Goal: Task Accomplishment & Management: Manage account settings

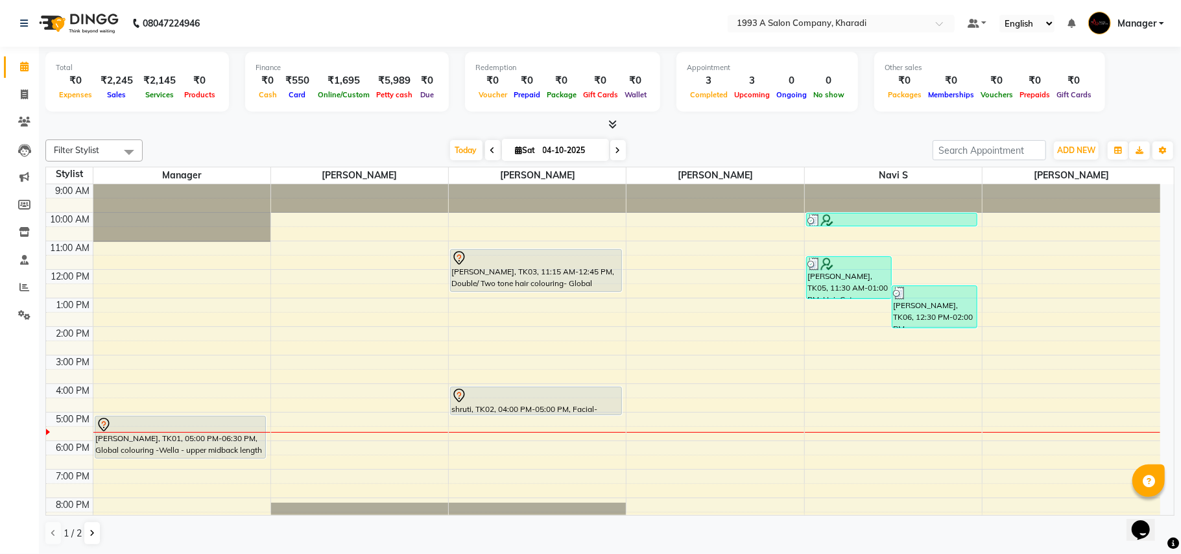
scroll to position [45, 0]
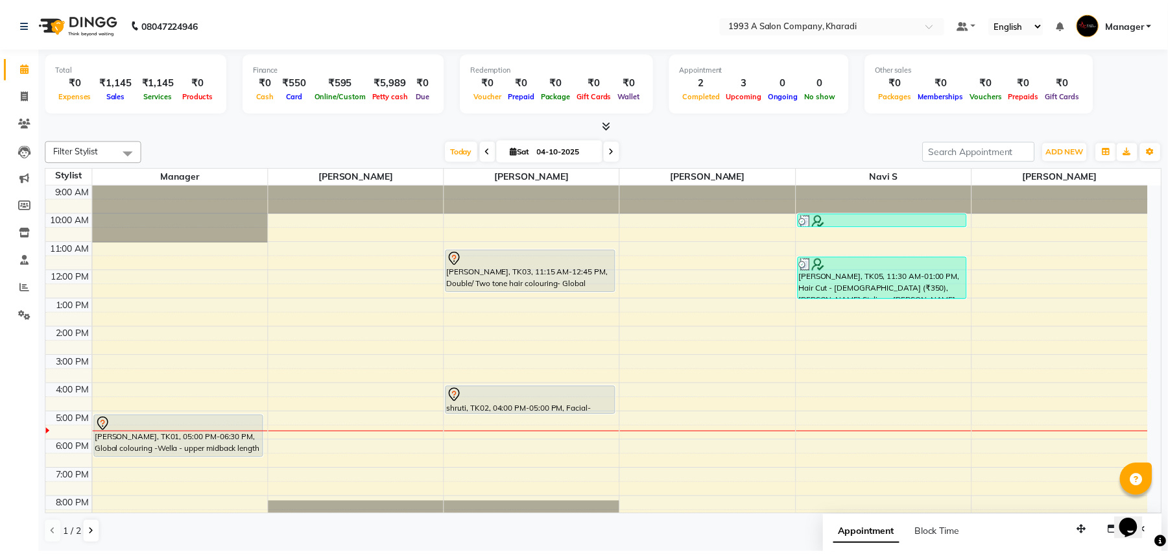
scroll to position [45, 0]
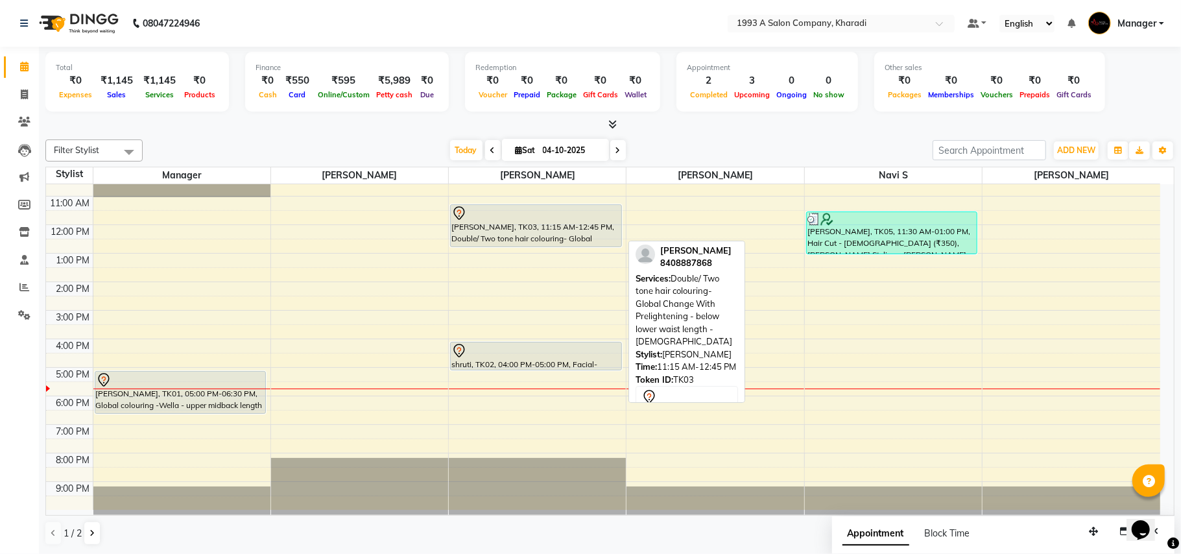
click at [509, 223] on div "[PERSON_NAME], TK03, 11:15 AM-12:45 PM, Double/ Two tone hair colouring- Global…" at bounding box center [536, 226] width 171 height 42
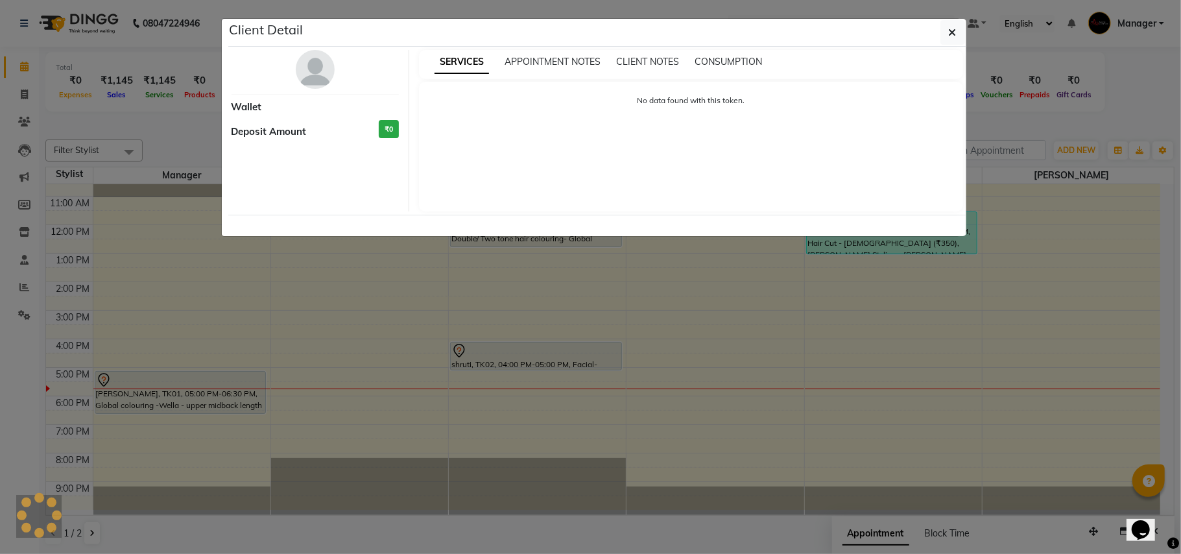
select select "7"
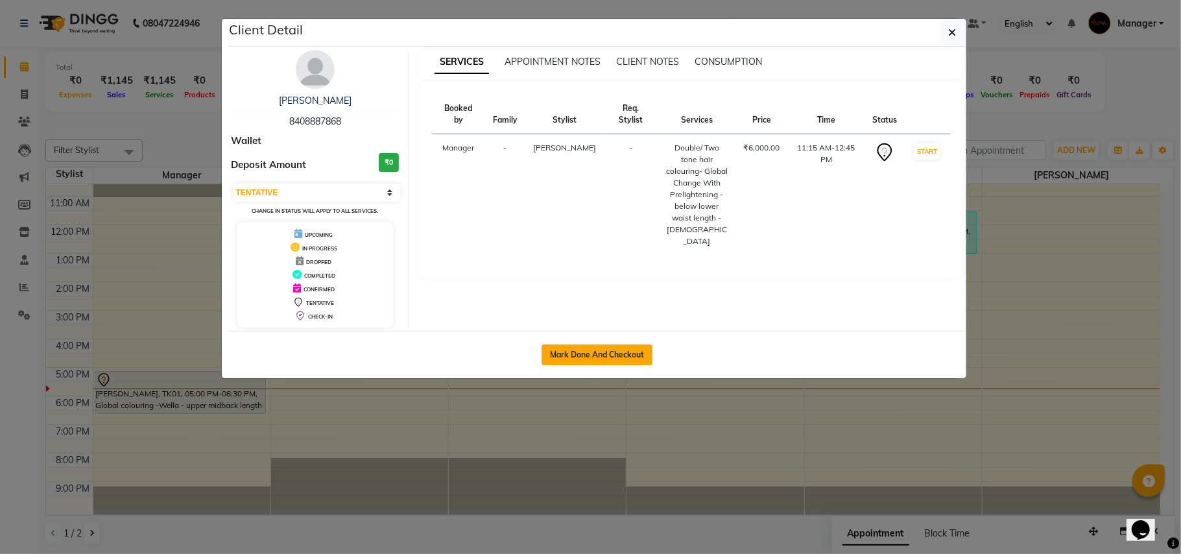
click at [601, 354] on button "Mark Done And Checkout" at bounding box center [597, 354] width 111 height 21
select select "service"
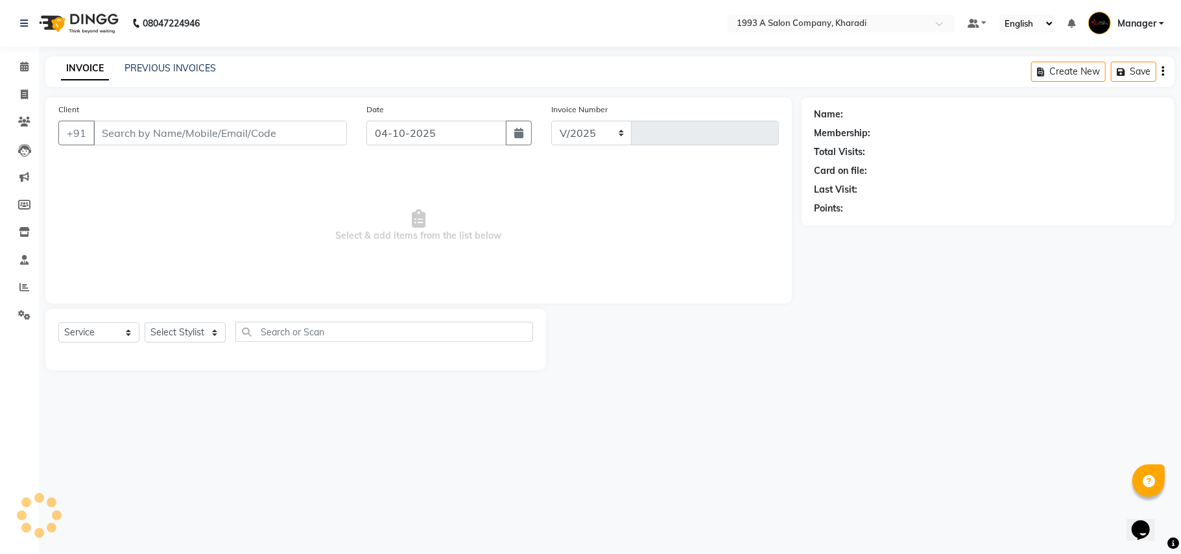
select select "651"
type input "2127"
select select "13350"
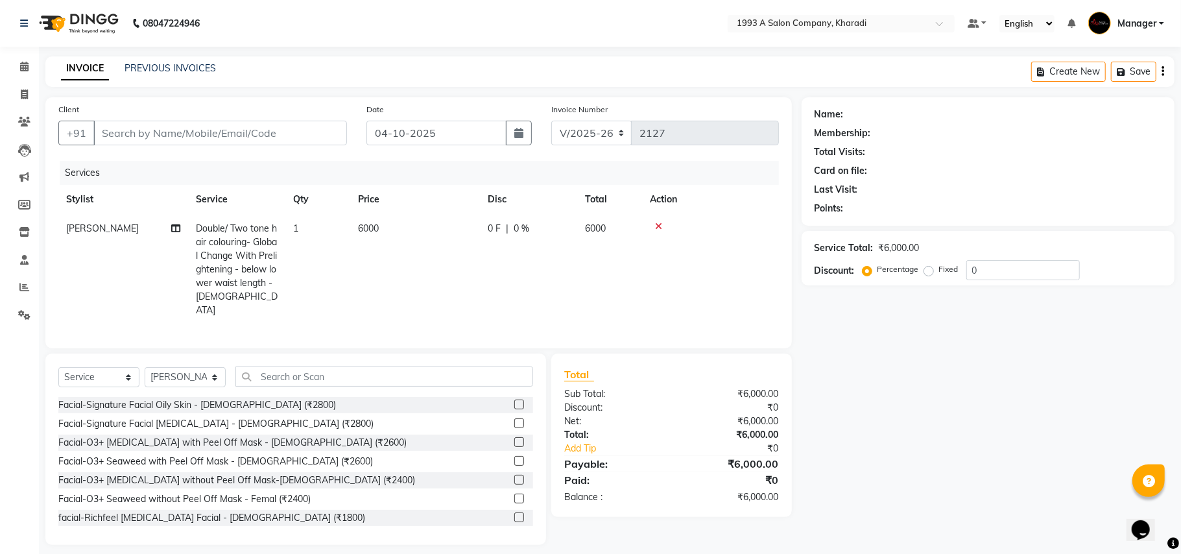
type input "8408887868"
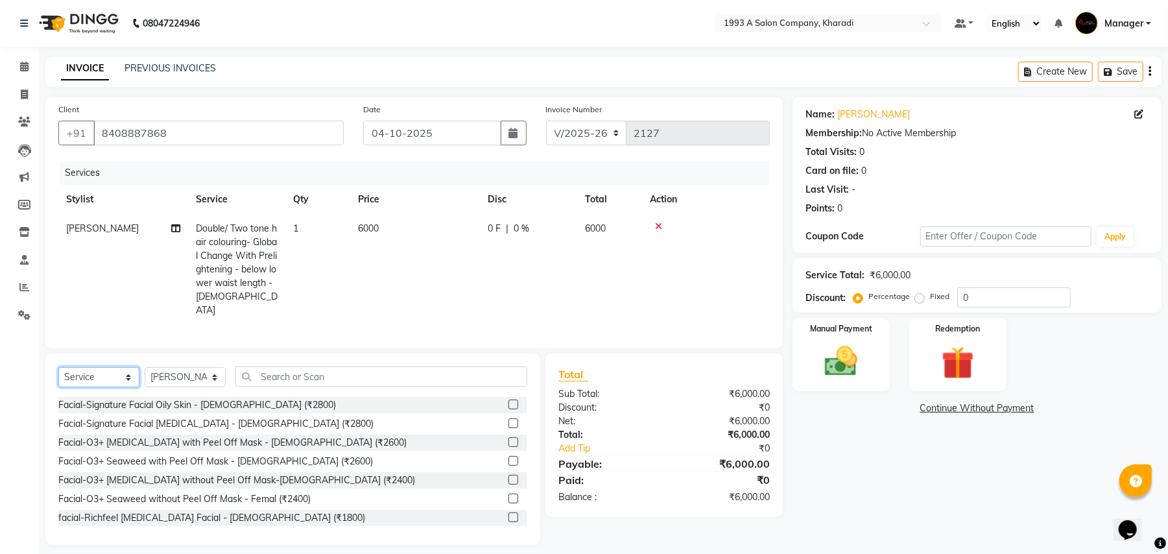
click at [107, 377] on select "Select Service Product Membership Package Voucher Prepaid Gift Card" at bounding box center [98, 377] width 81 height 20
click at [58, 367] on select "Select Service Product Membership Package Voucher Prepaid Gift Card" at bounding box center [98, 377] width 81 height 20
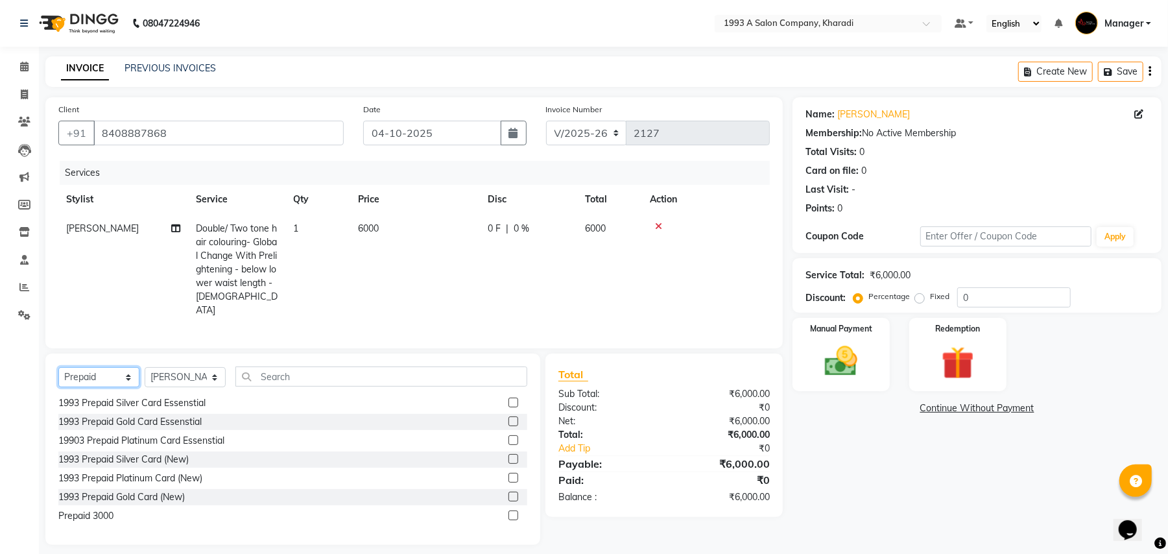
scroll to position [58, 0]
click at [97, 374] on select "Select Service Product Membership Package Voucher Prepaid Gift Card" at bounding box center [98, 377] width 81 height 20
select select "product"
click at [58, 367] on select "Select Service Product Membership Package Voucher Prepaid Gift Card" at bounding box center [98, 377] width 81 height 20
click at [96, 255] on td "[PERSON_NAME]" at bounding box center [123, 269] width 130 height 111
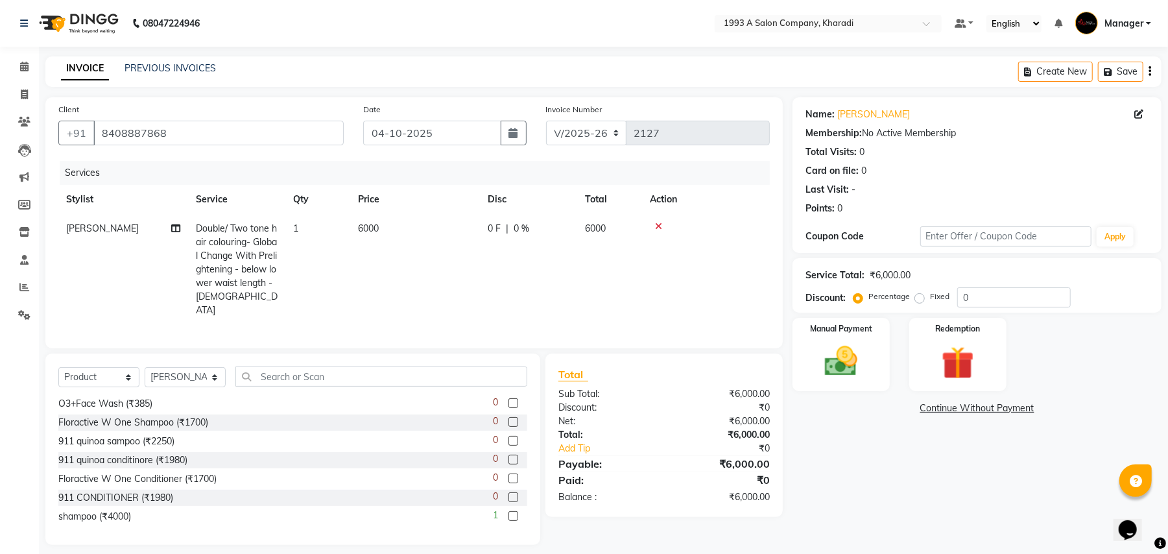
select select "13350"
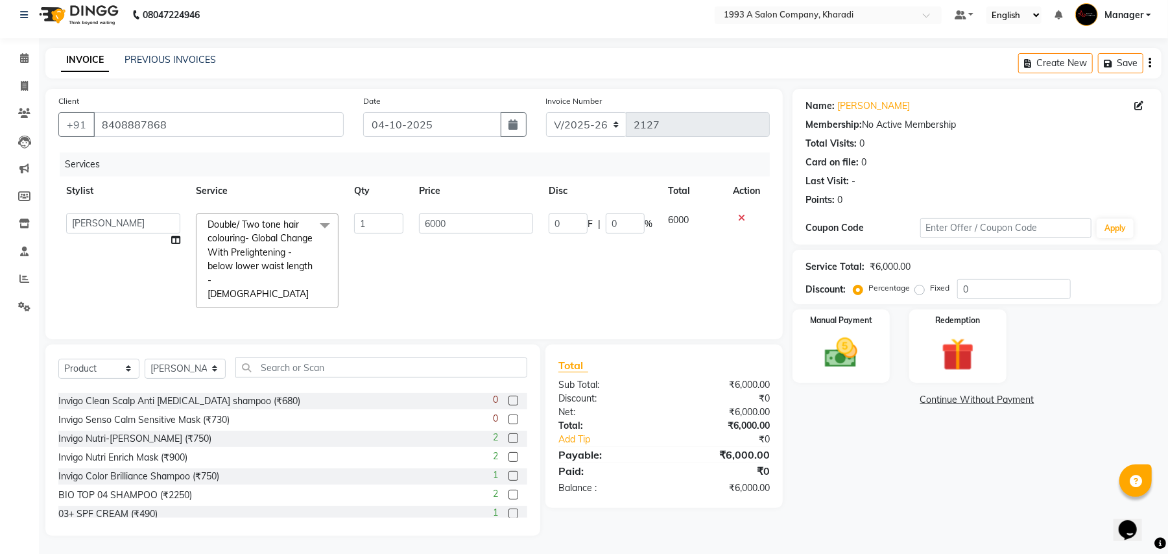
scroll to position [217, 0]
click at [508, 479] on label at bounding box center [513, 480] width 10 height 10
click at [508, 479] on input "checkbox" at bounding box center [512, 480] width 8 height 8
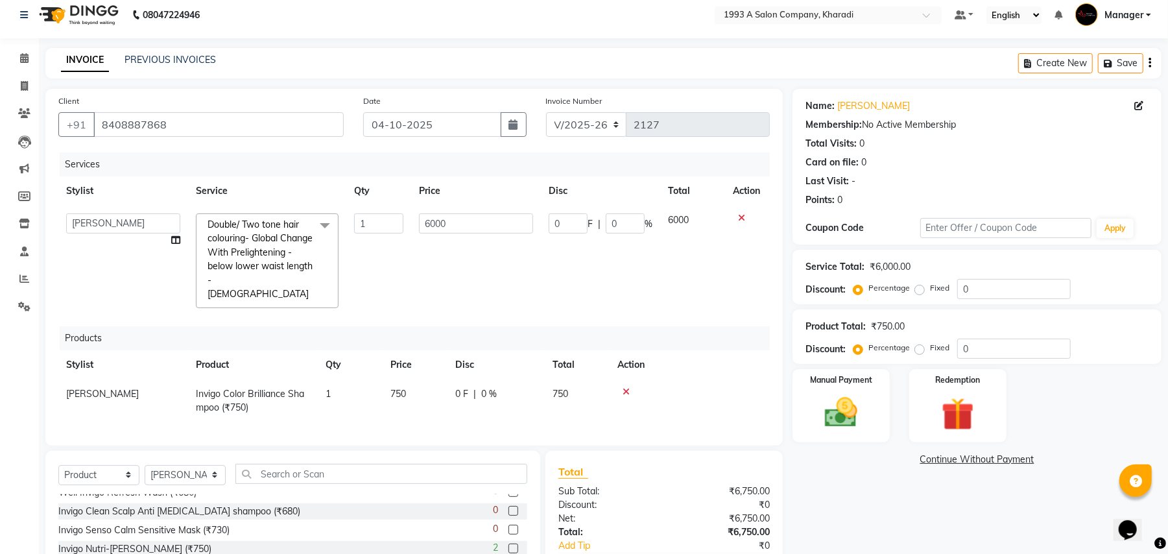
checkbox input "false"
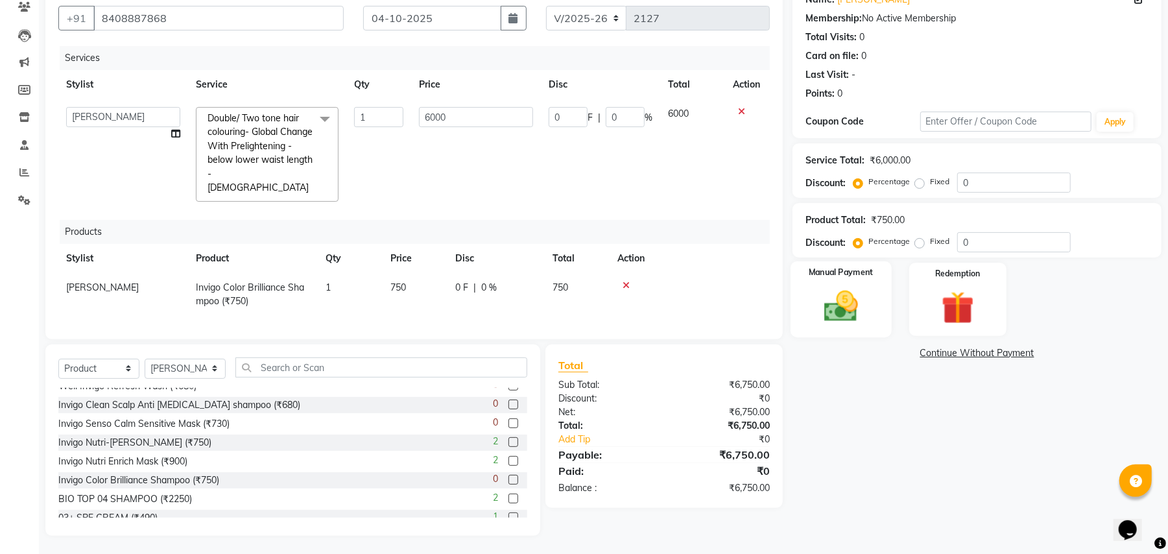
click at [856, 296] on img at bounding box center [841, 307] width 56 height 40
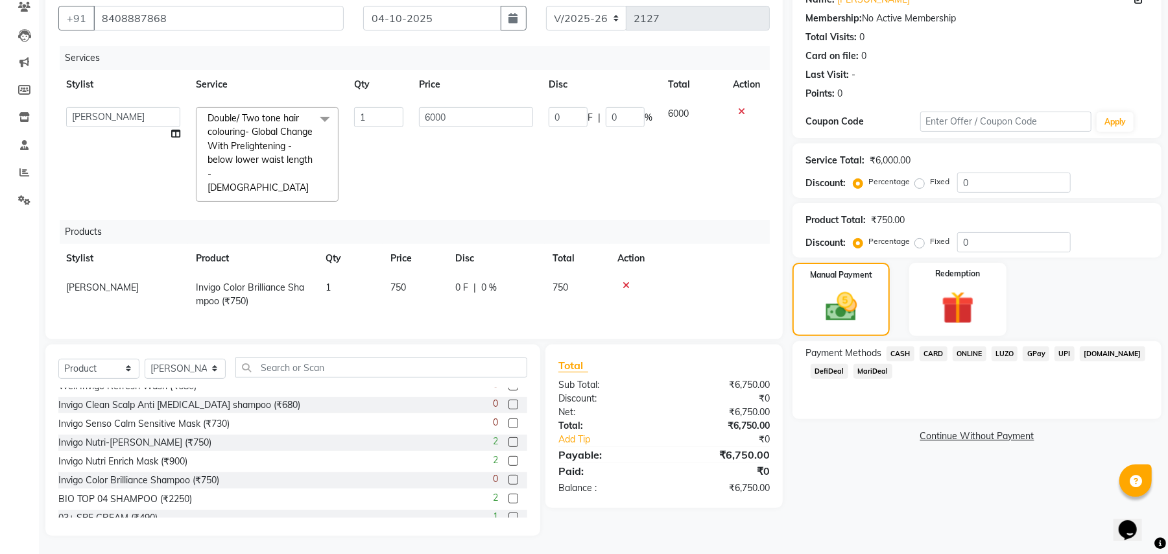
click at [829, 371] on span "DefiDeal" at bounding box center [830, 371] width 38 height 15
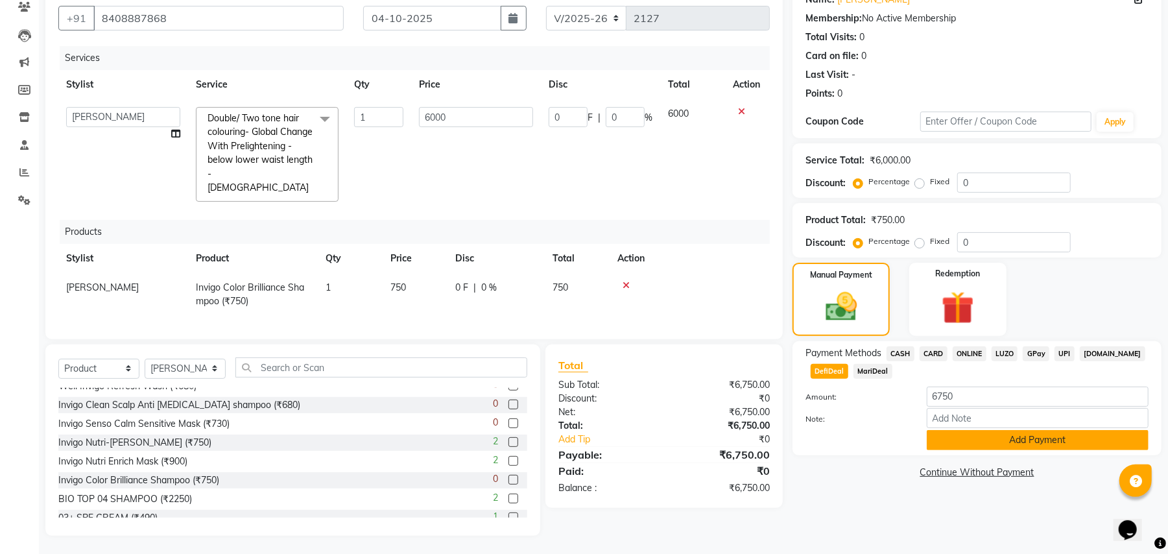
click at [970, 444] on button "Add Payment" at bounding box center [1038, 440] width 222 height 20
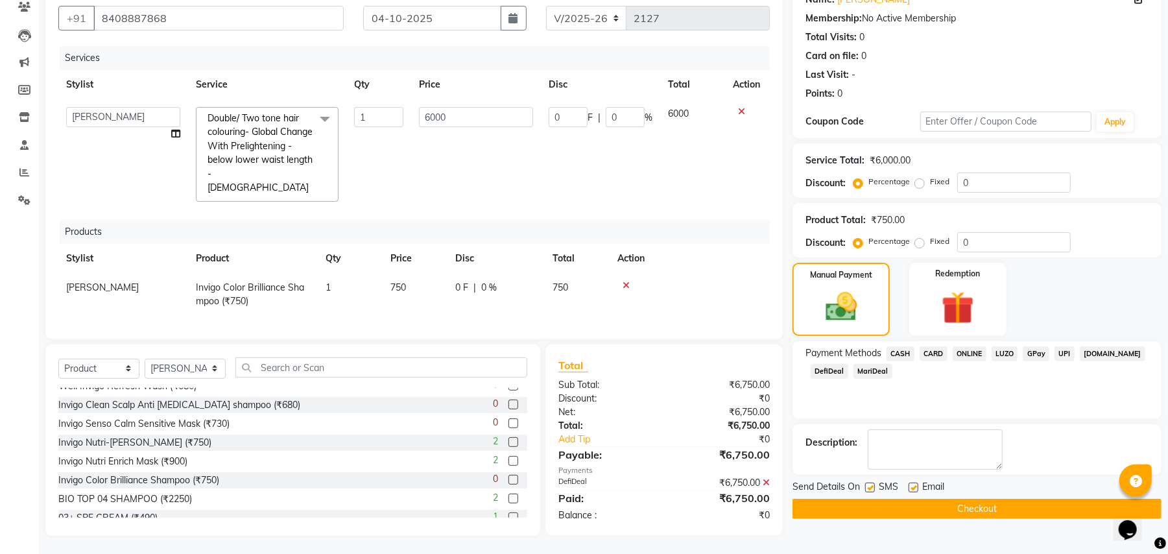
click at [1012, 503] on button "Checkout" at bounding box center [976, 509] width 369 height 20
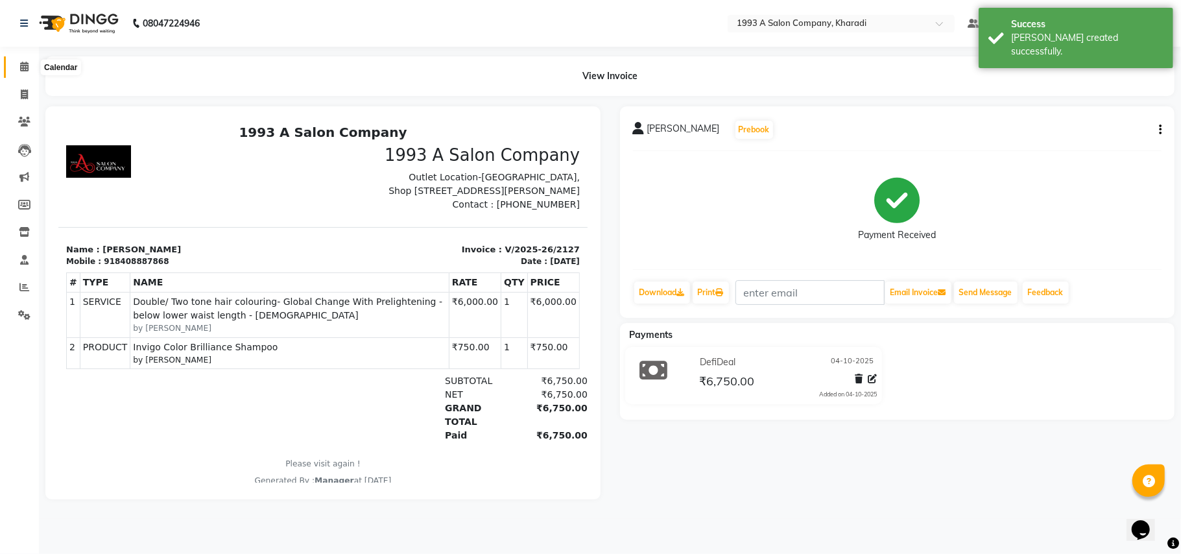
click at [27, 65] on icon at bounding box center [24, 67] width 8 height 10
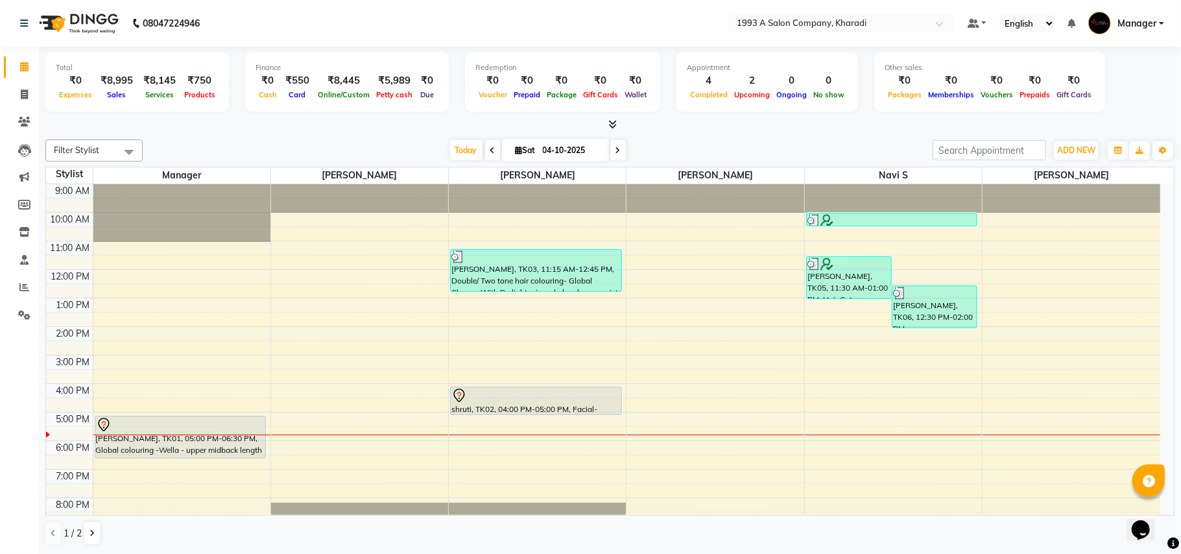
click at [615, 156] on span at bounding box center [618, 150] width 16 height 20
type input "05-10-2025"
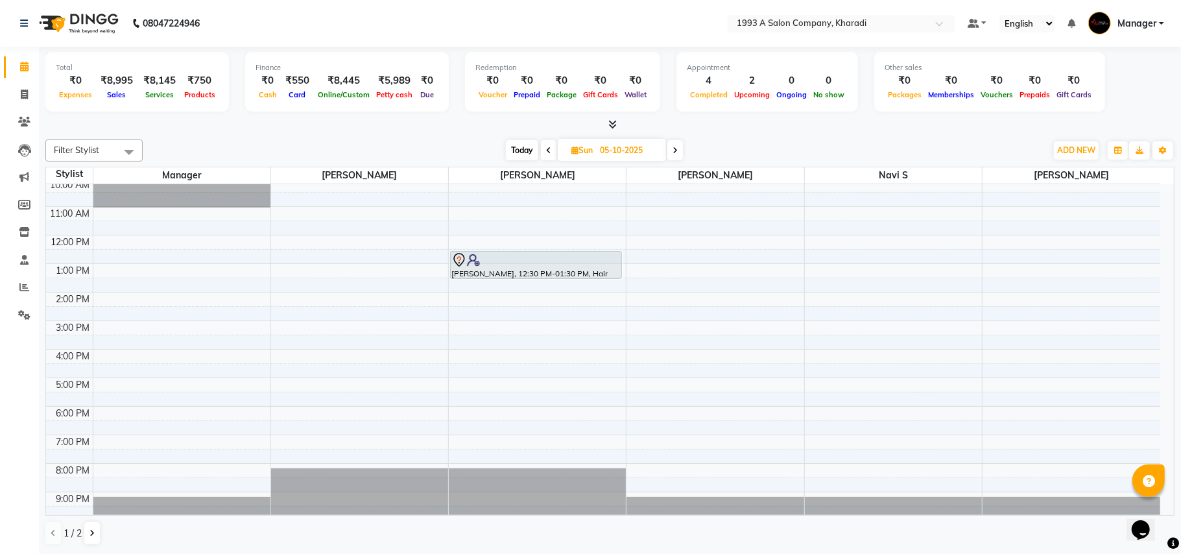
scroll to position [45, 0]
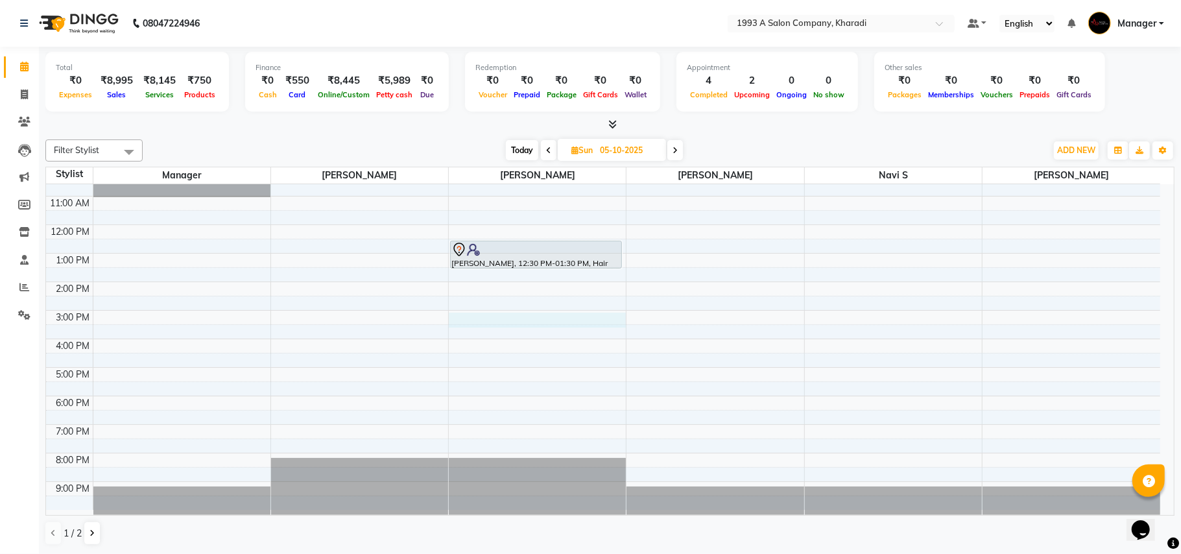
click at [540, 322] on div "9:00 AM 10:00 AM 11:00 AM 12:00 PM 1:00 PM 2:00 PM 3:00 PM 4:00 PM 5:00 PM 6:00…" at bounding box center [603, 324] width 1114 height 370
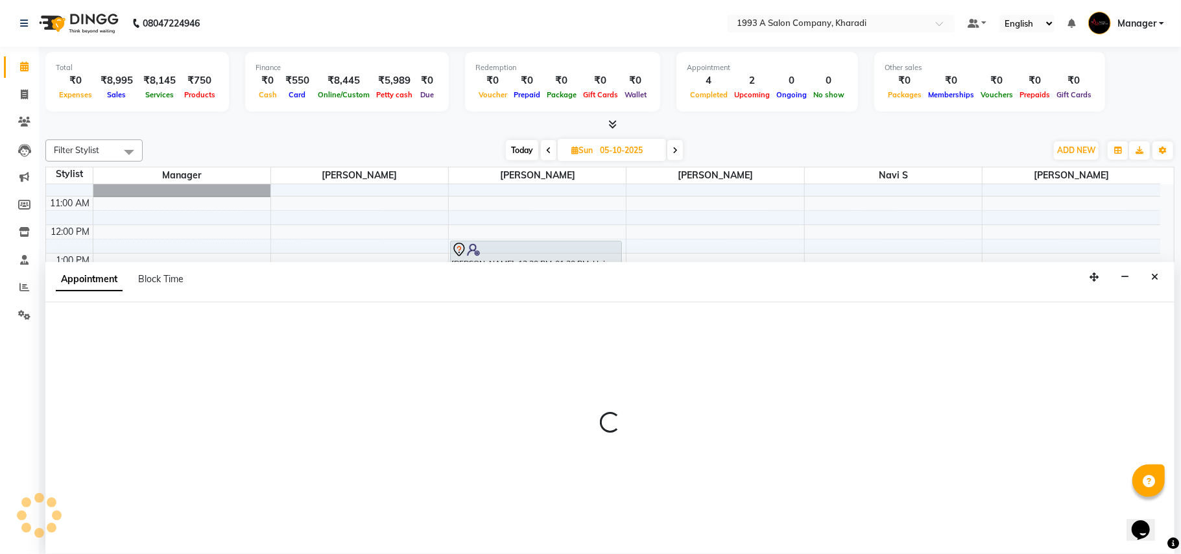
select select "13350"
select select "tentative"
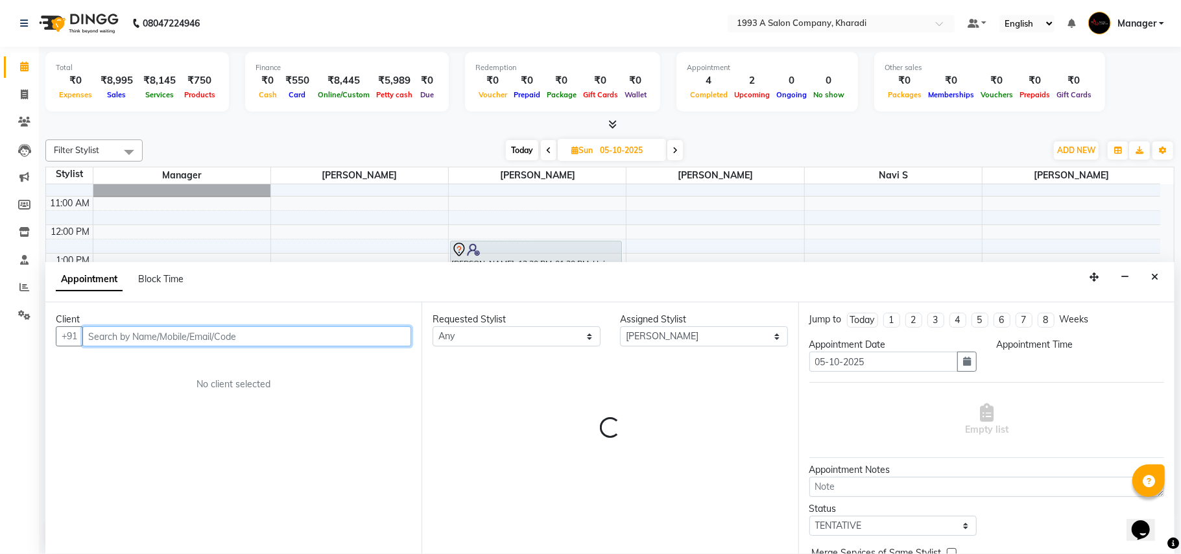
select select "900"
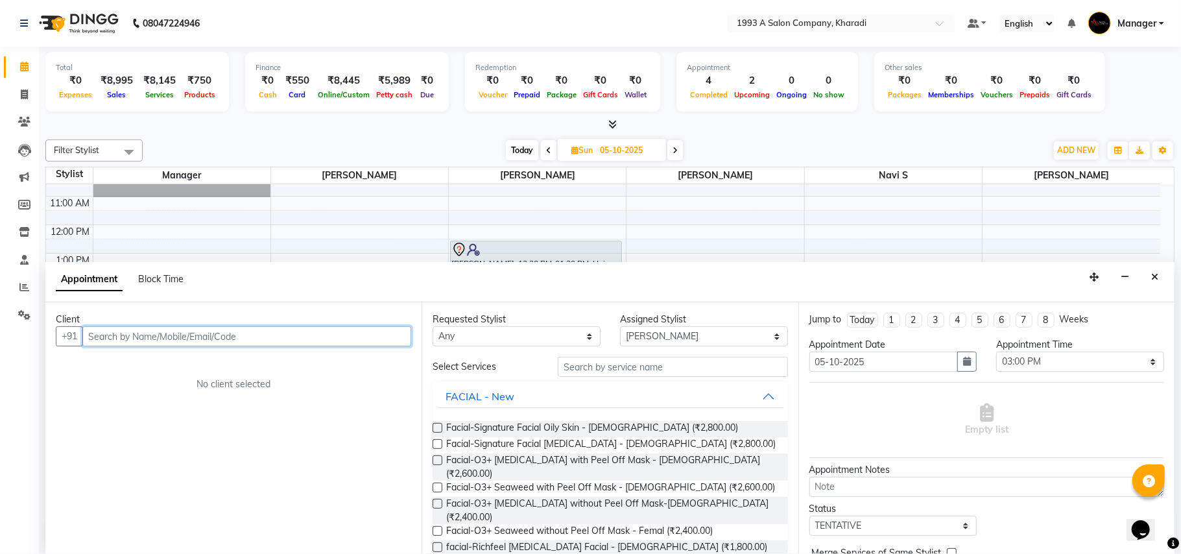
click at [296, 345] on input "text" at bounding box center [246, 336] width 329 height 20
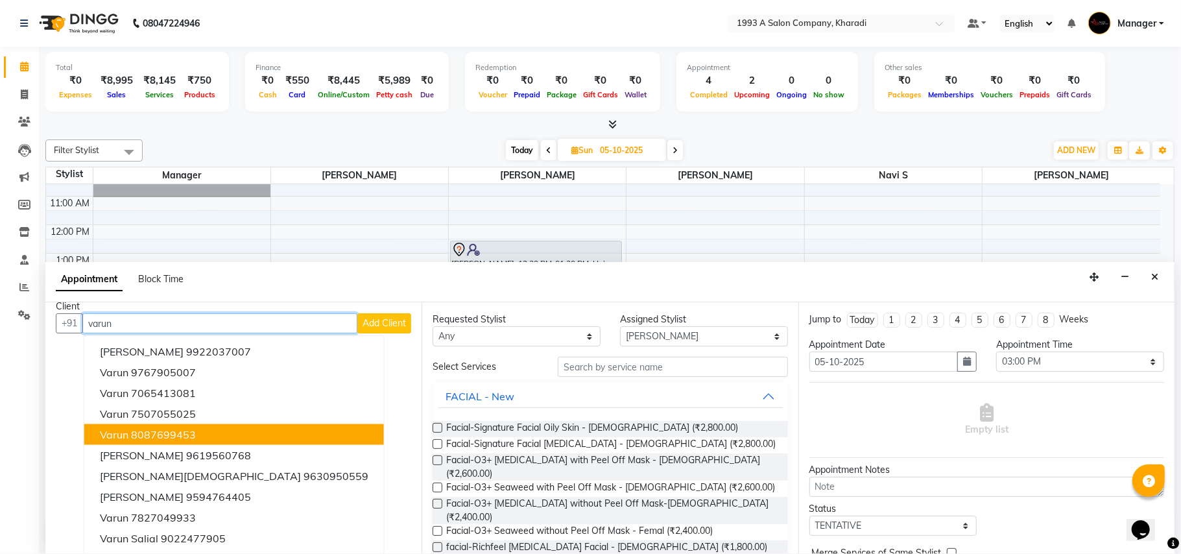
scroll to position [13, 0]
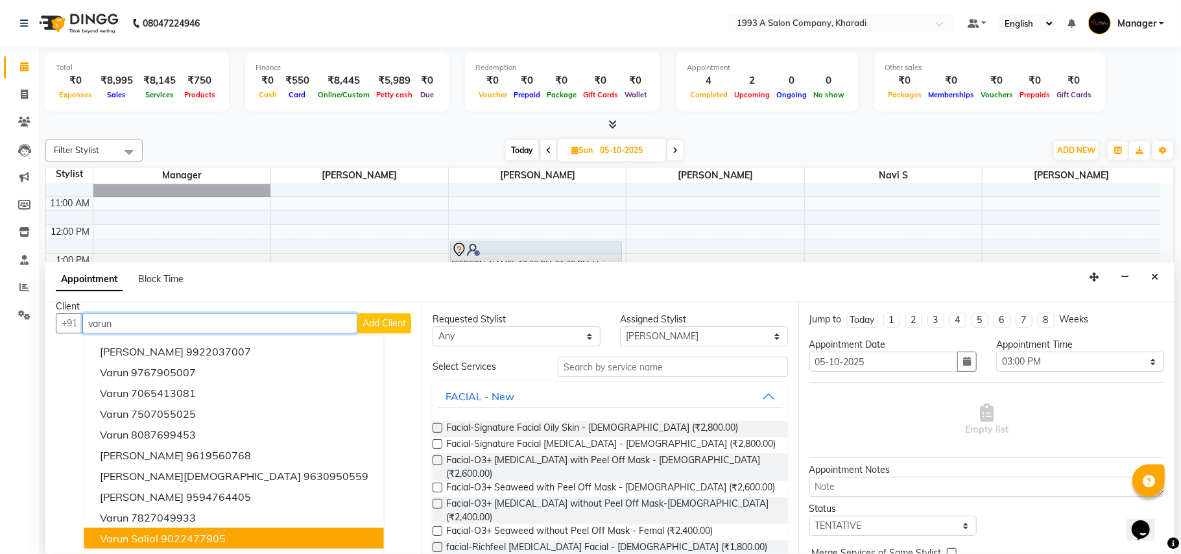
click at [162, 540] on ngb-highlight "9022477905" at bounding box center [193, 538] width 65 height 13
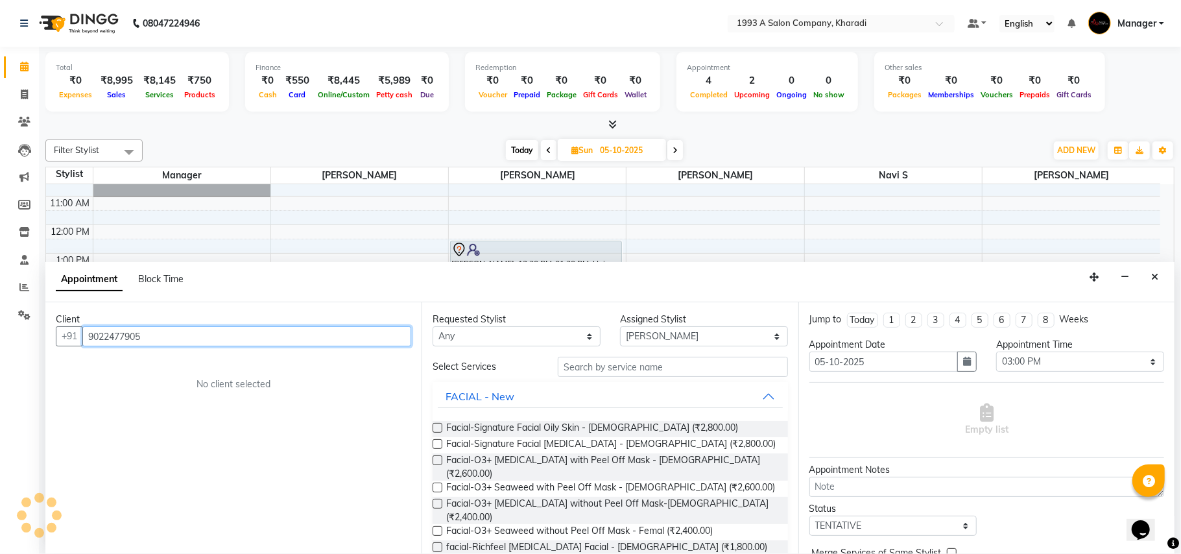
scroll to position [0, 0]
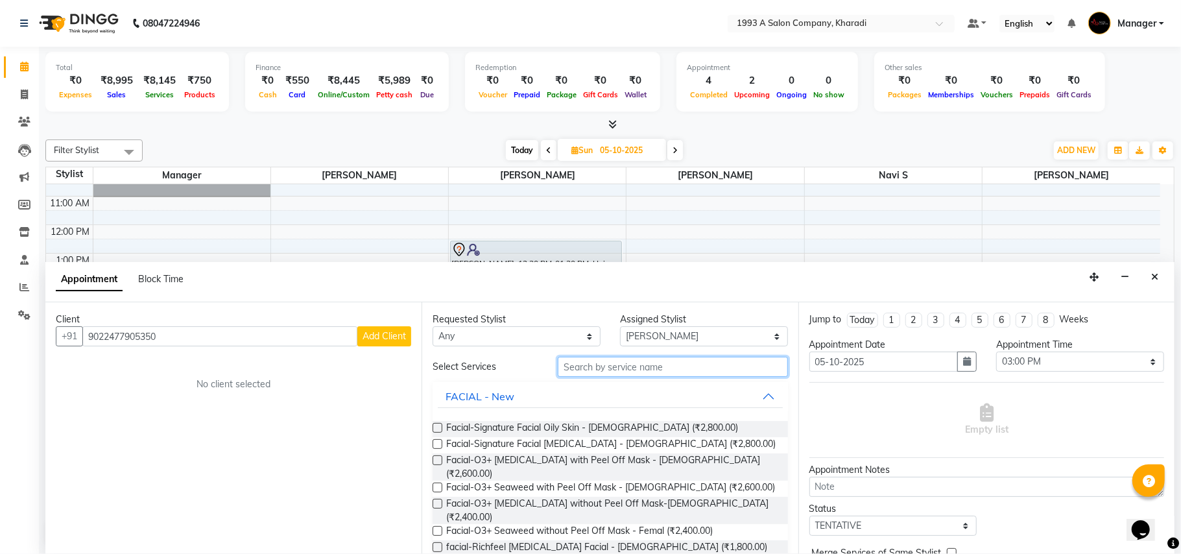
click at [644, 363] on input "text" at bounding box center [673, 367] width 230 height 20
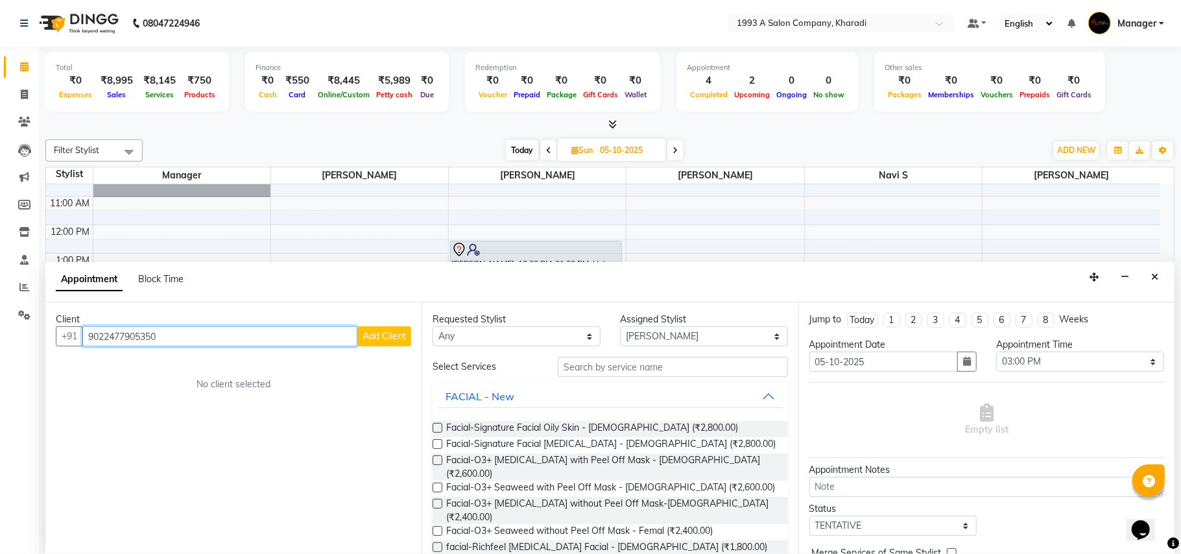
click at [302, 340] on input "9022477905350" at bounding box center [219, 336] width 275 height 20
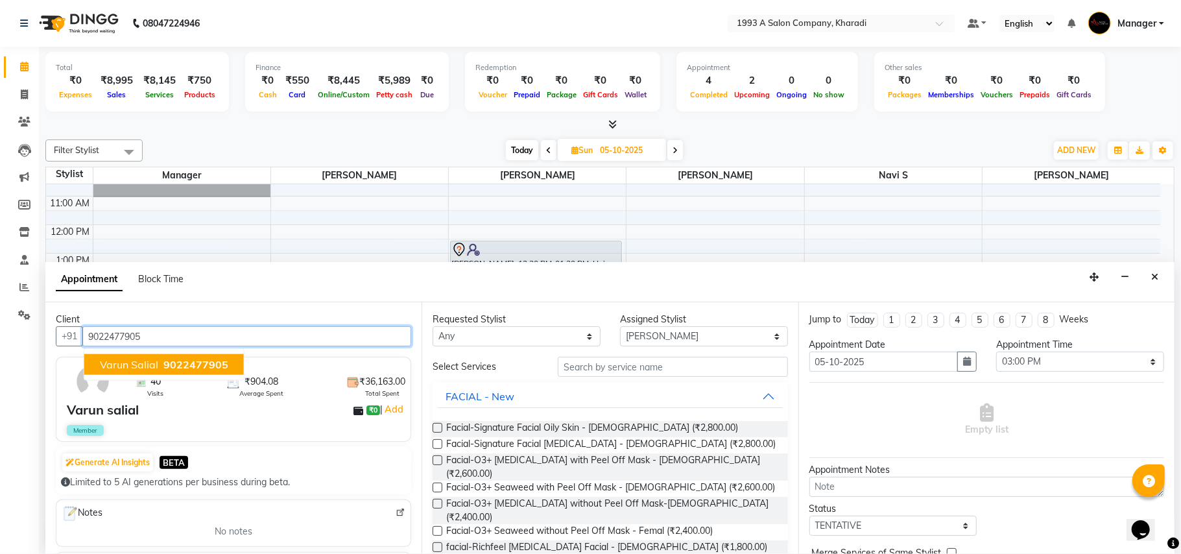
type input "9022477905"
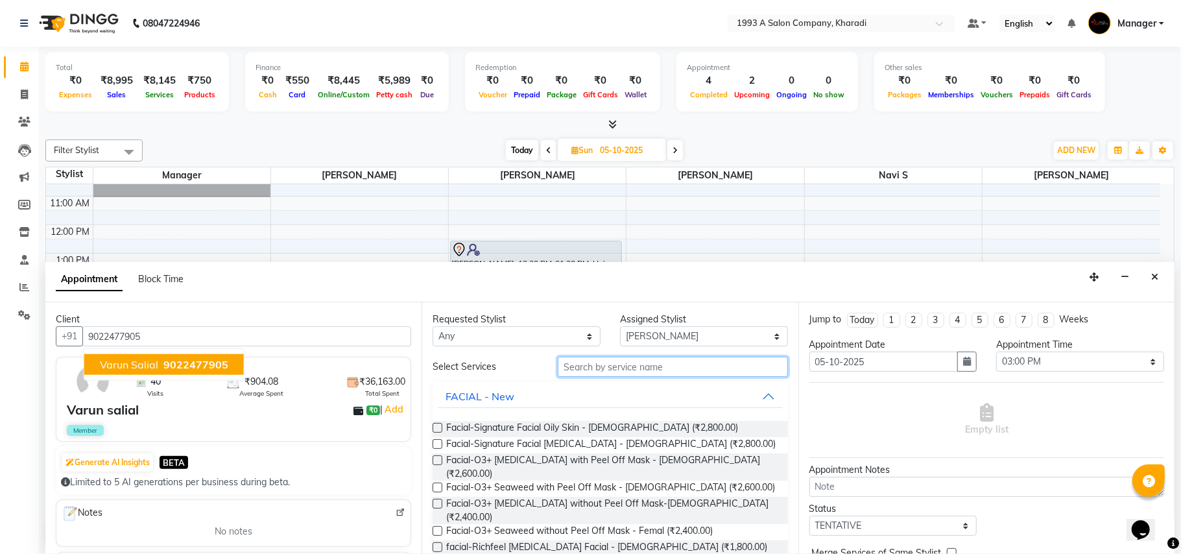
click at [604, 362] on input "text" at bounding box center [673, 367] width 230 height 20
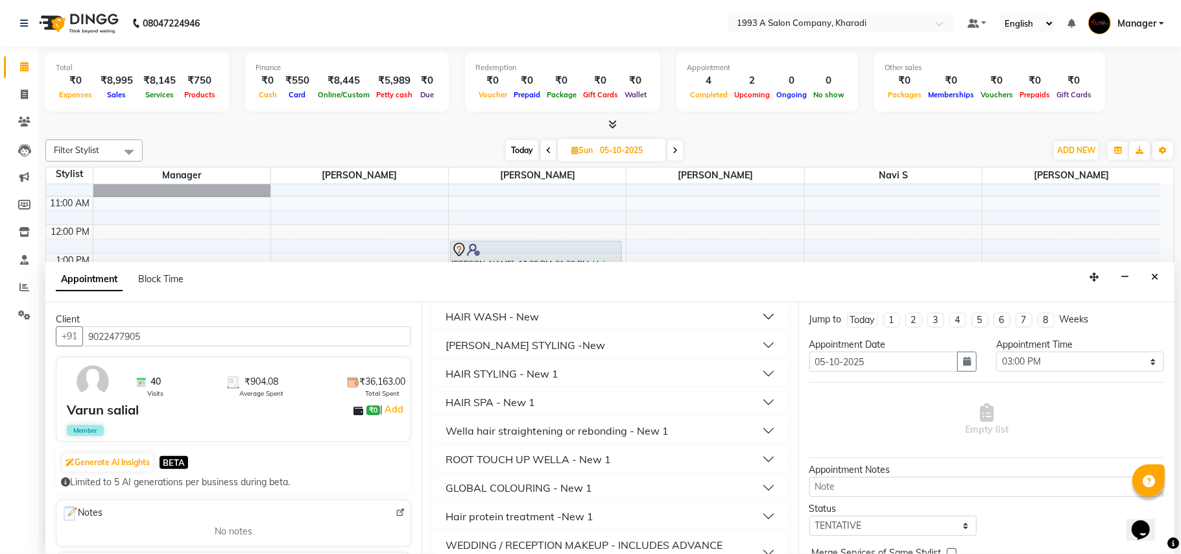
scroll to position [218, 0]
type input "350"
click at [553, 318] on button "HAIR WASH - New" at bounding box center [610, 316] width 344 height 23
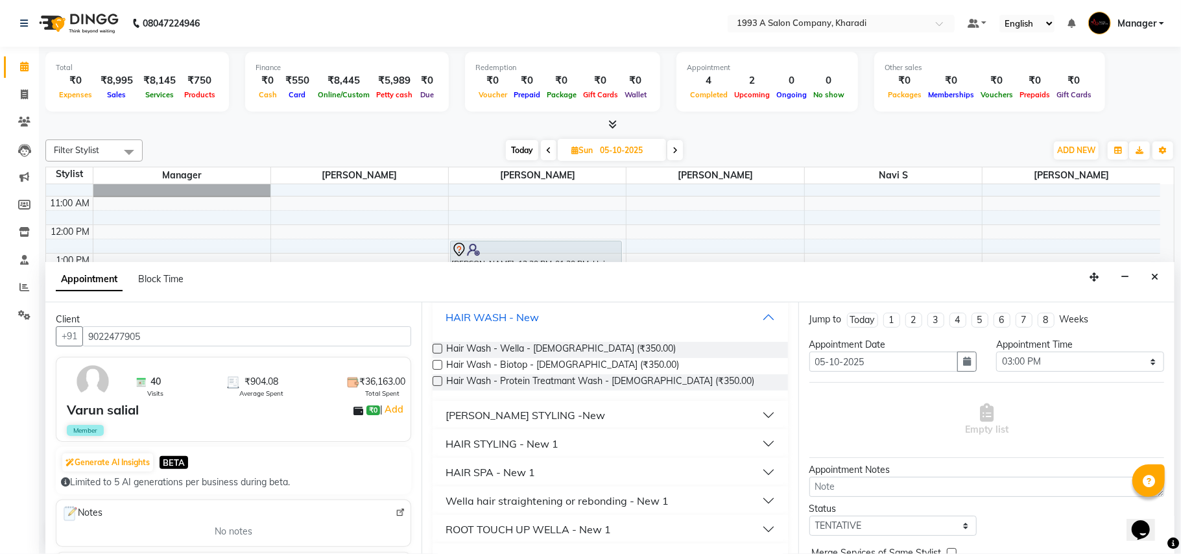
click at [553, 318] on button "HAIR WASH - New" at bounding box center [610, 316] width 344 height 23
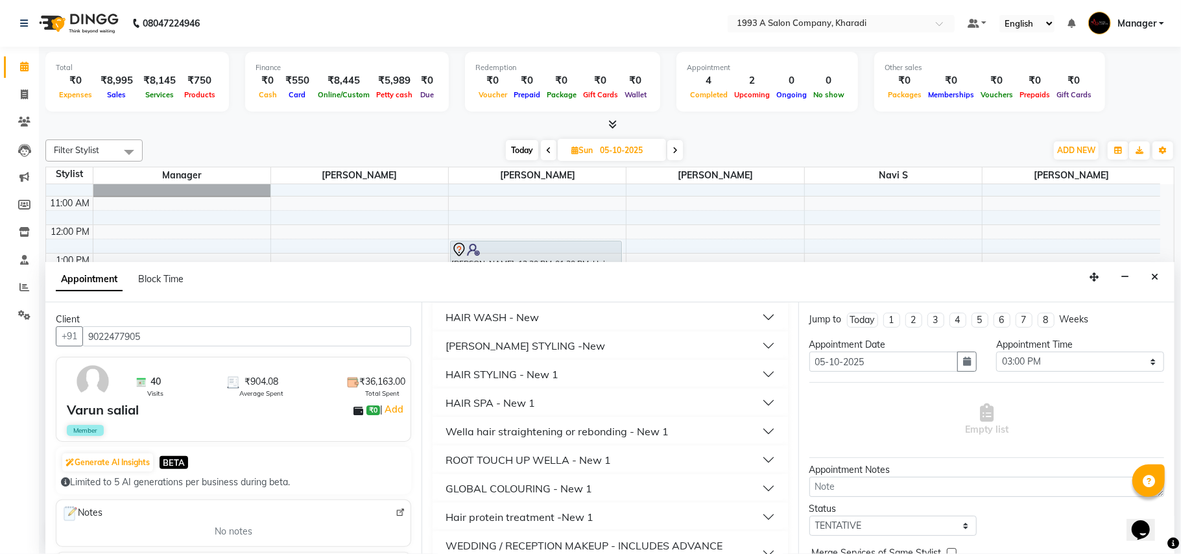
click at [550, 316] on button "HAIR WASH - New" at bounding box center [610, 316] width 344 height 23
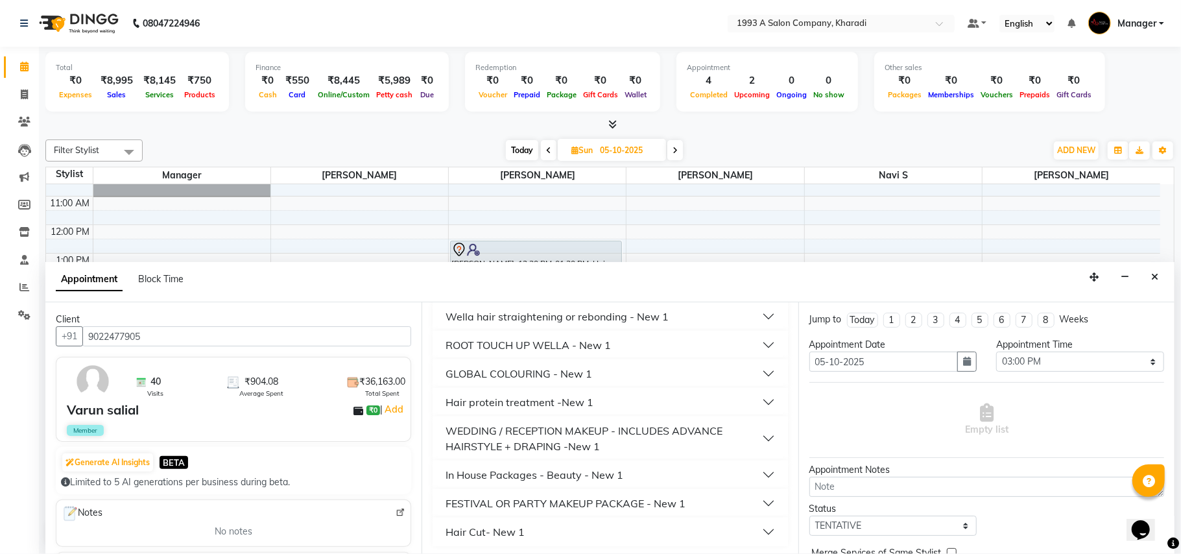
scroll to position [405, 0]
click at [589, 518] on button "Hair Cut- New 1" at bounding box center [610, 529] width 344 height 23
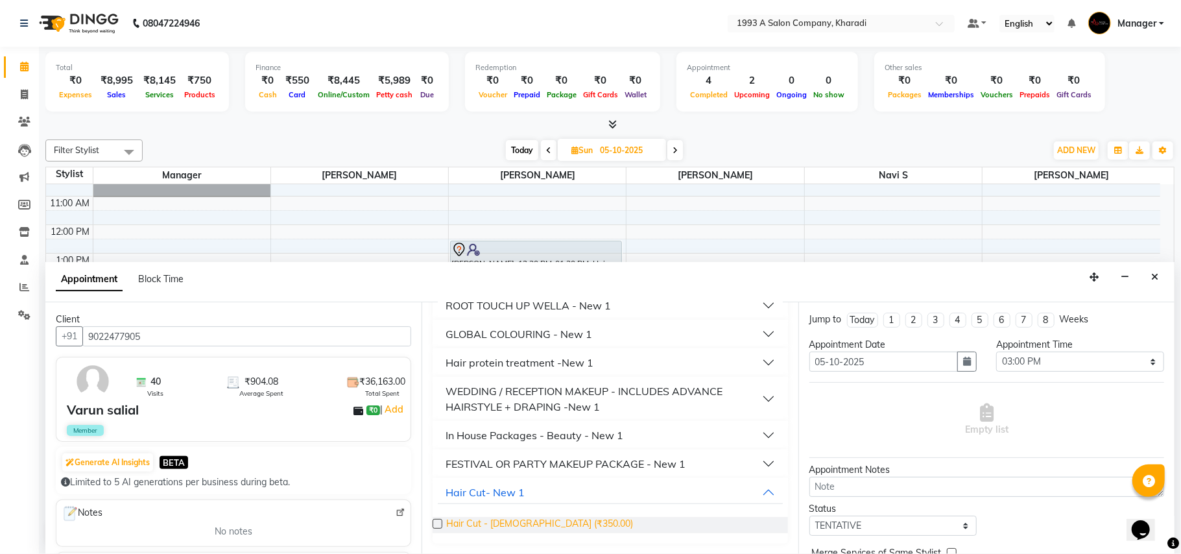
click at [519, 525] on span "Hair Cut - [DEMOGRAPHIC_DATA] (₹350.00)" at bounding box center [539, 525] width 187 height 16
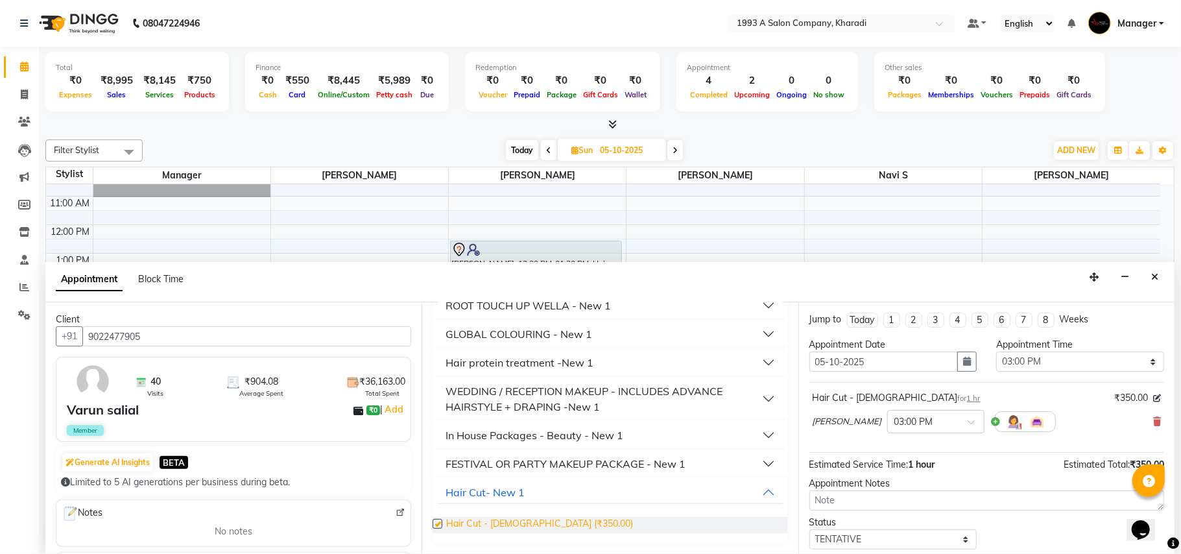
checkbox input "false"
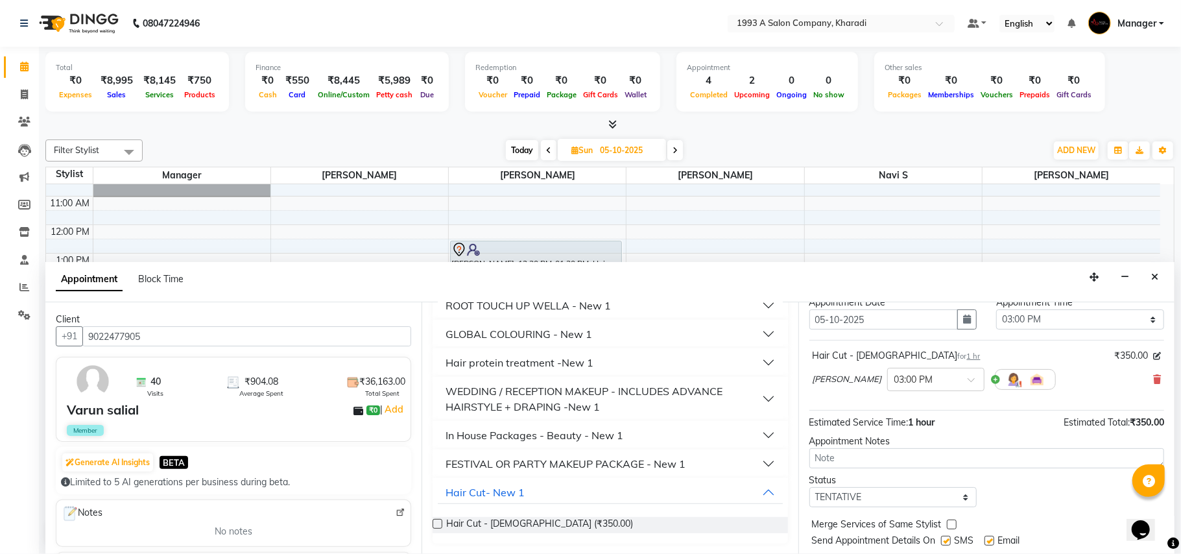
scroll to position [78, 0]
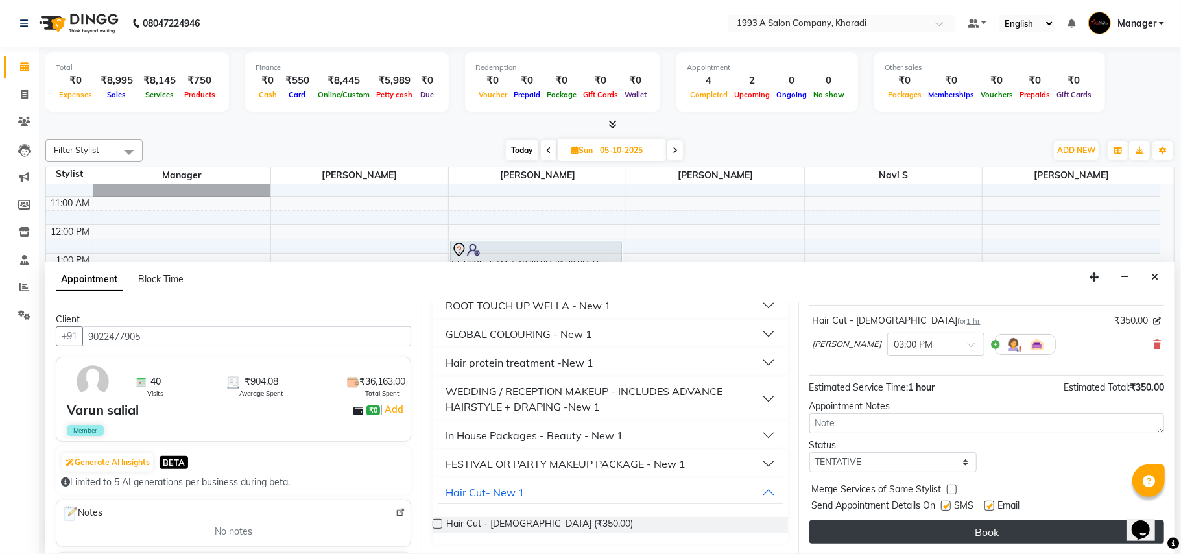
click at [973, 536] on button "Book" at bounding box center [986, 531] width 355 height 23
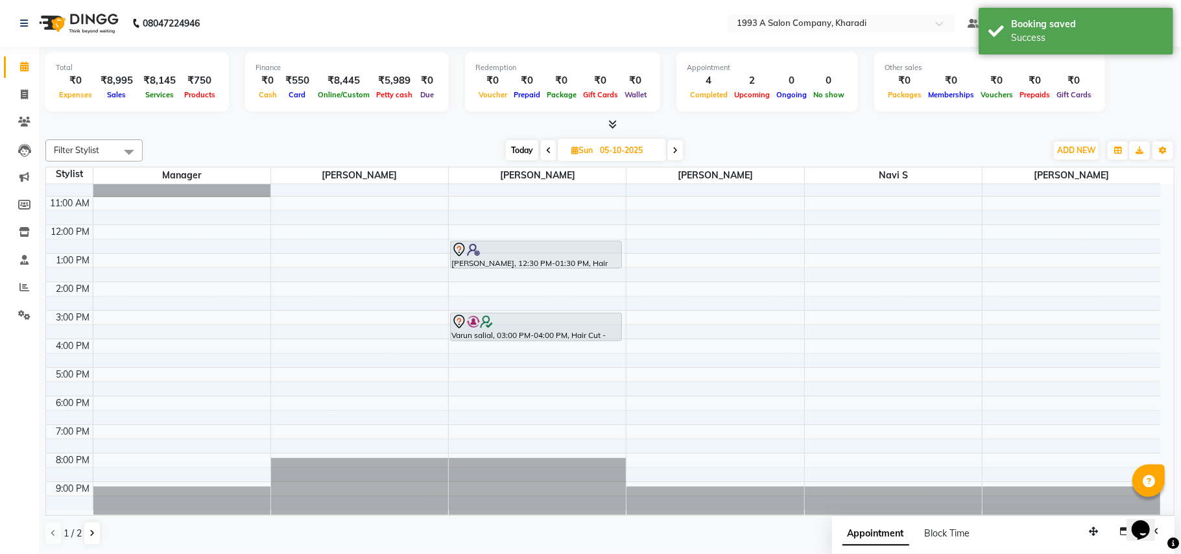
click at [550, 144] on span at bounding box center [549, 150] width 16 height 20
type input "04-10-2025"
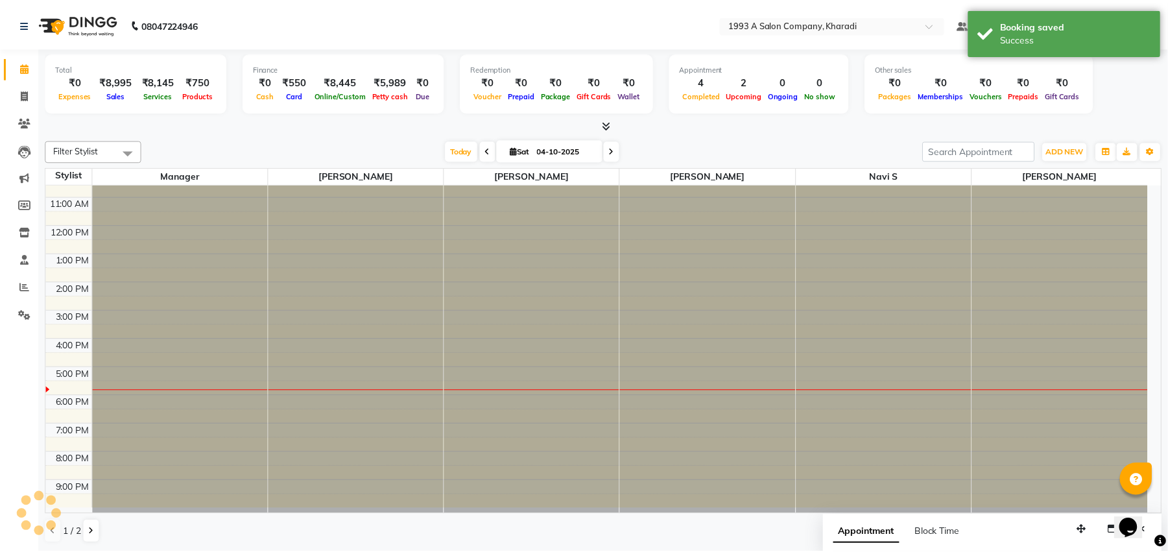
scroll to position [45, 0]
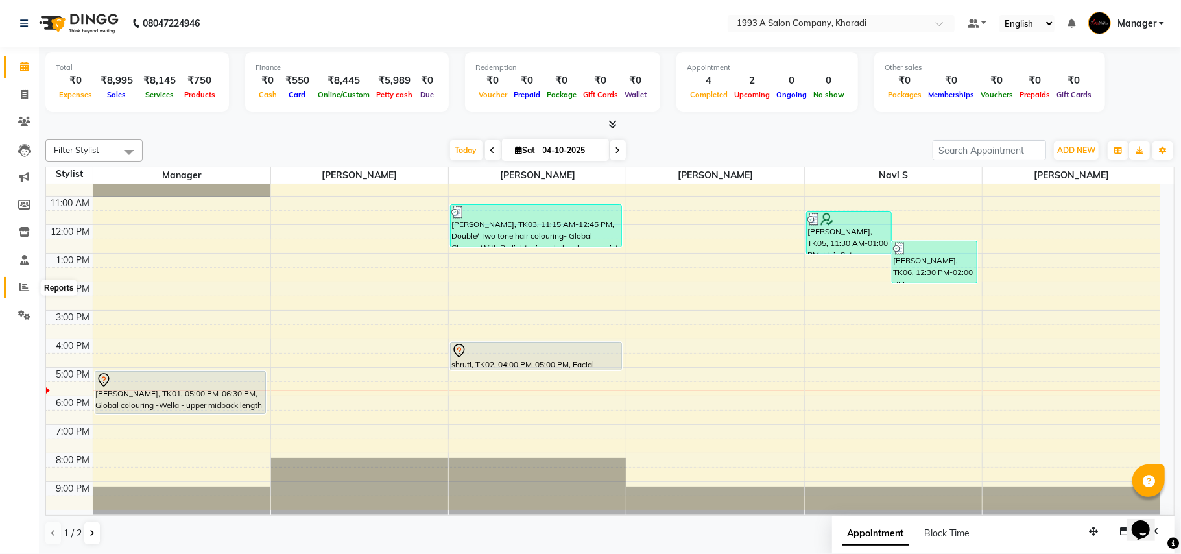
click at [24, 284] on icon at bounding box center [24, 287] width 10 height 10
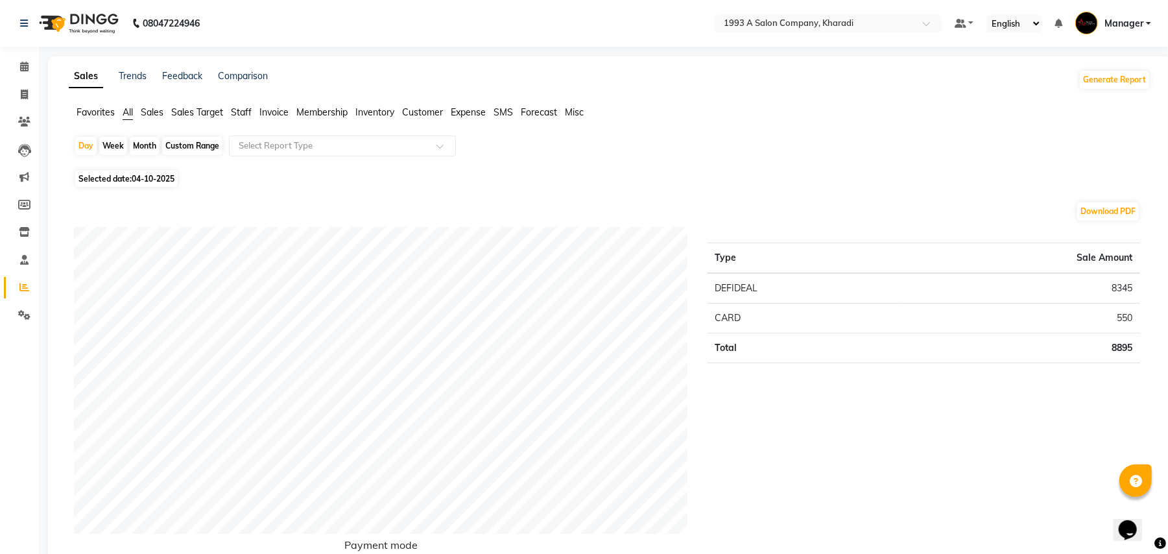
click at [188, 148] on div "Custom Range" at bounding box center [192, 146] width 60 height 18
select select "10"
select select "2025"
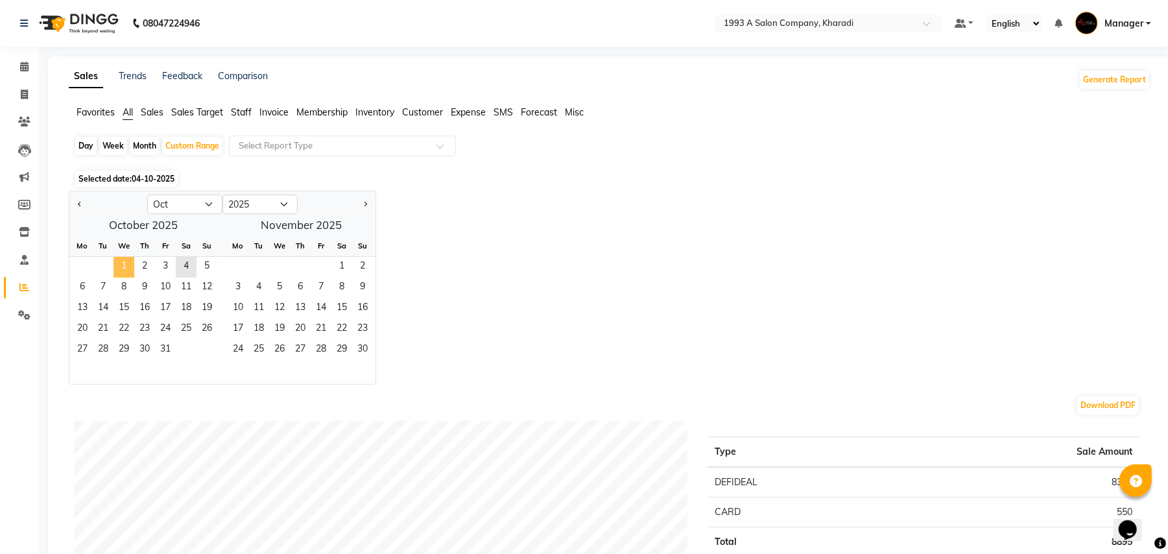
click at [123, 266] on span "1" at bounding box center [123, 267] width 21 height 21
click at [185, 267] on span "4" at bounding box center [186, 267] width 21 height 21
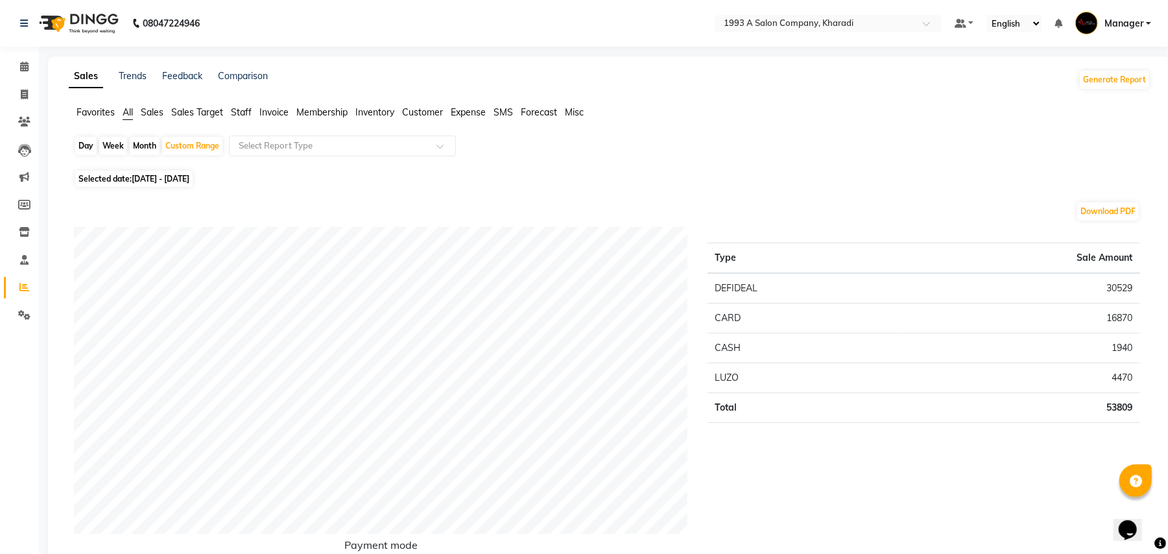
click at [239, 114] on span "Staff" at bounding box center [241, 112] width 21 height 12
